Goal: Information Seeking & Learning: Learn about a topic

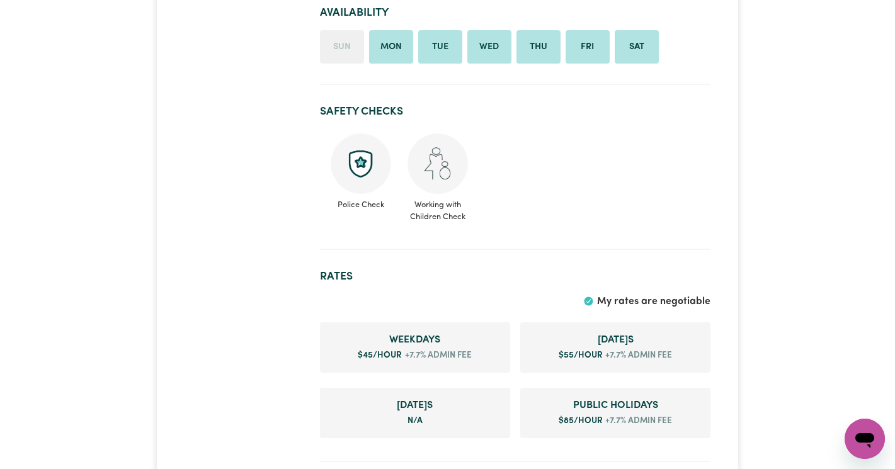
scroll to position [839, 0]
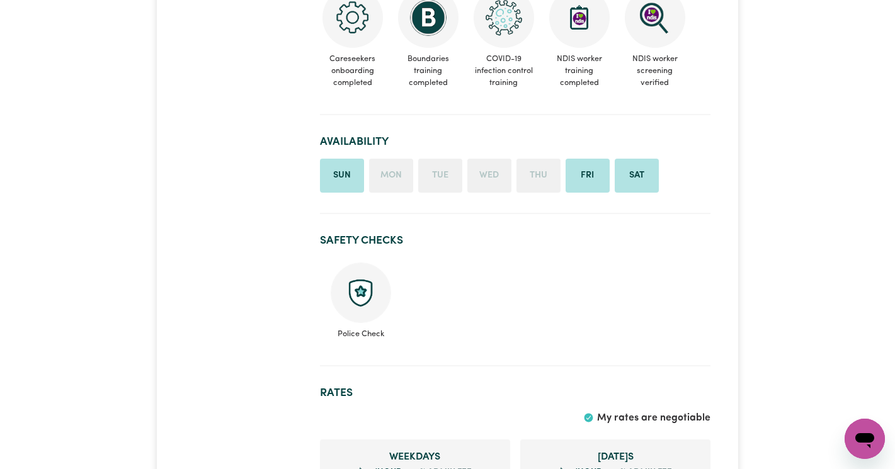
scroll to position [595, 0]
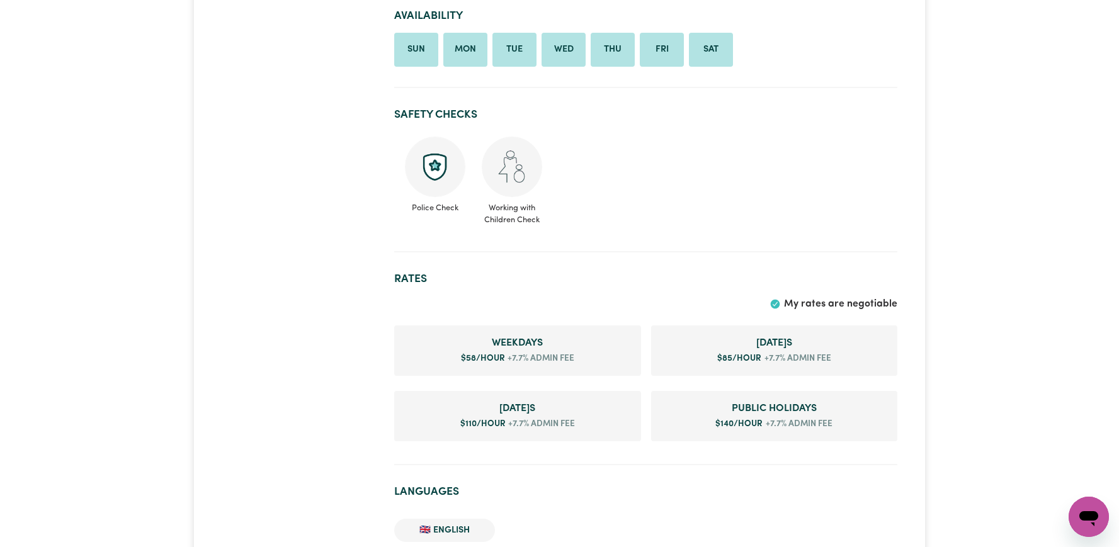
scroll to position [732, 0]
